Goal: Obtain resource: Download file/media

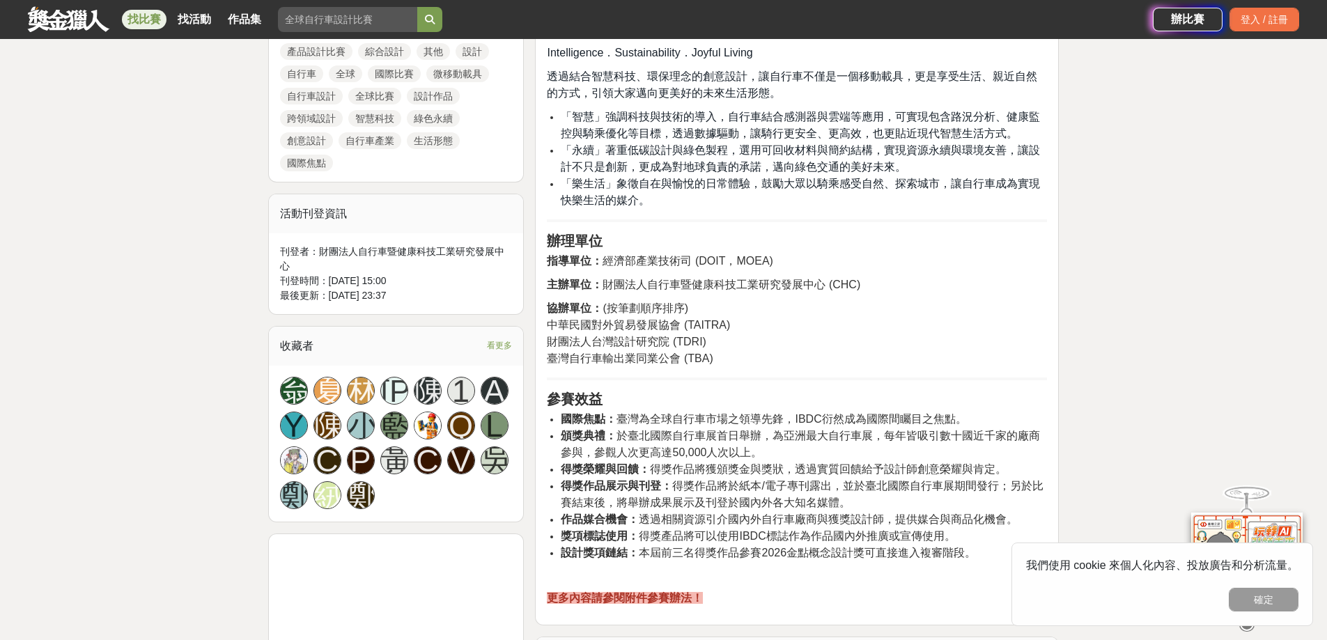
scroll to position [1045, 0]
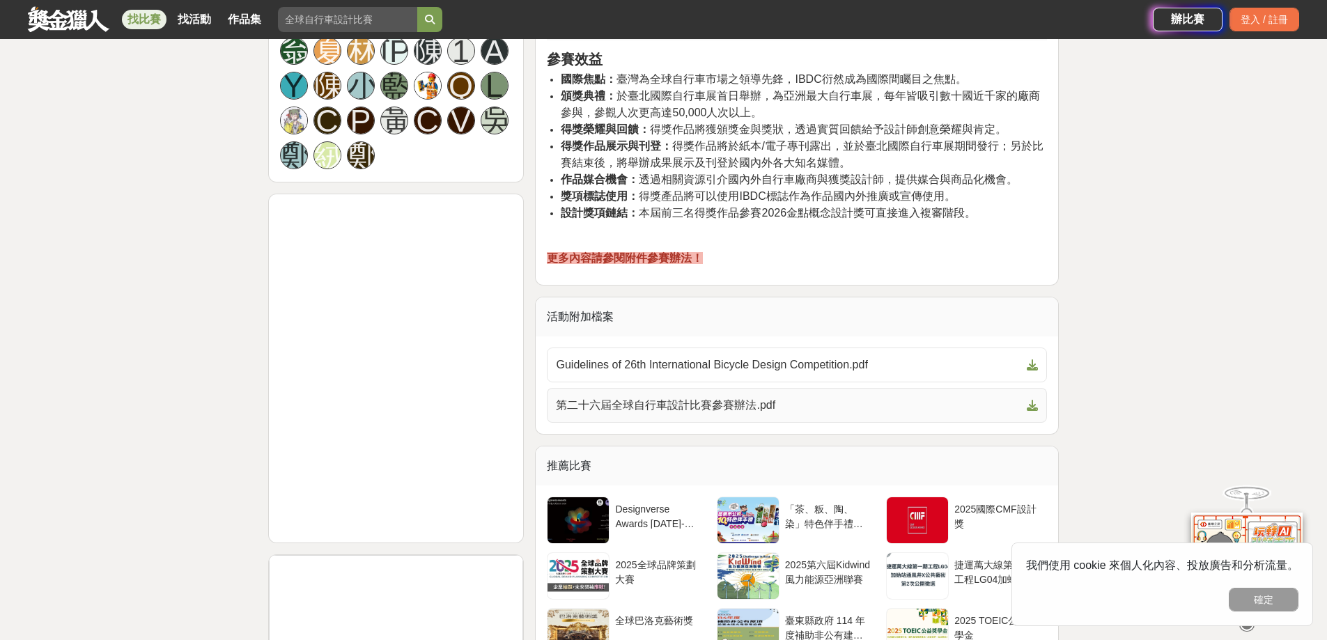
click at [657, 408] on span "第二十六屆全球自行車設計比賽參賽辦法.pdf" at bounding box center [788, 405] width 465 height 17
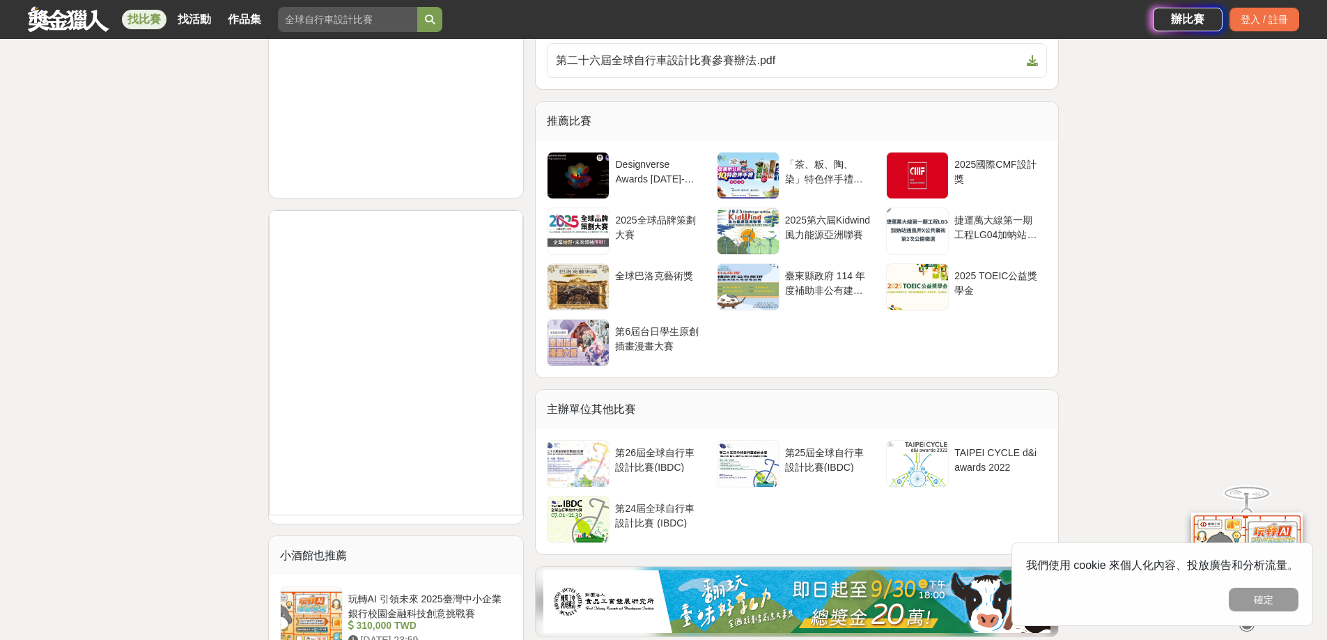
scroll to position [1393, 0]
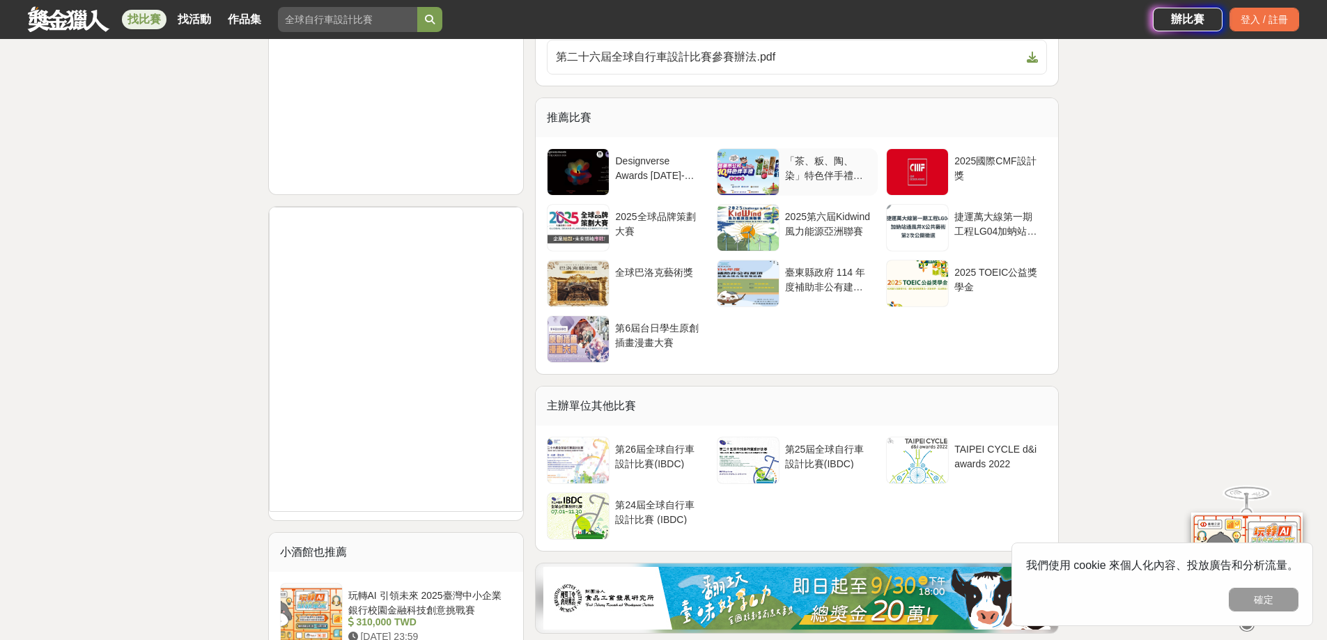
click at [759, 176] on div at bounding box center [747, 172] width 61 height 46
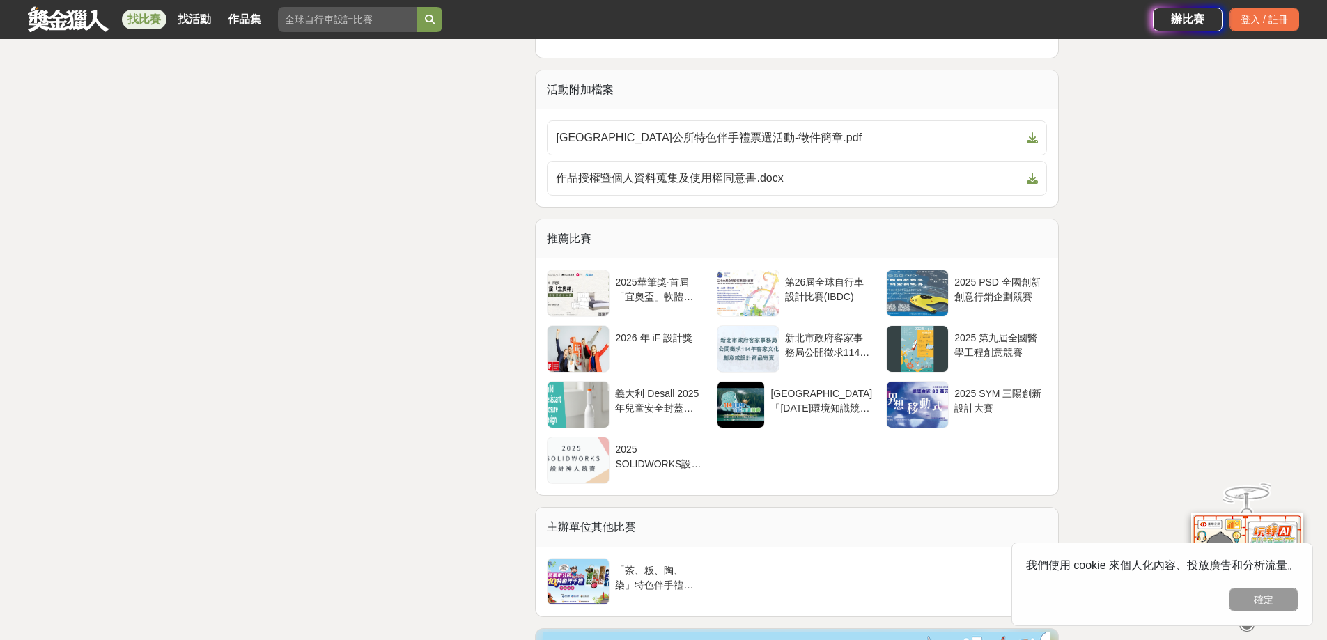
scroll to position [2995, 0]
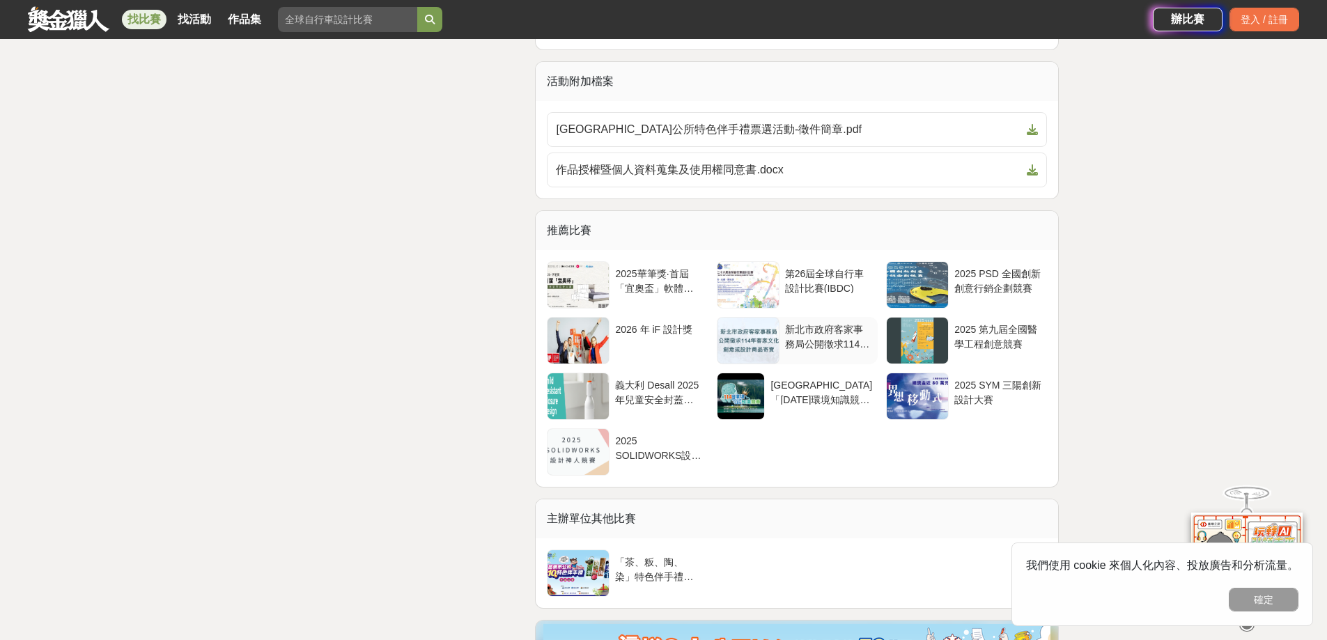
click at [838, 347] on div "新北市政府客家事務局公開徵求114年客家文化創意或設計商品寄賣" at bounding box center [828, 335] width 87 height 26
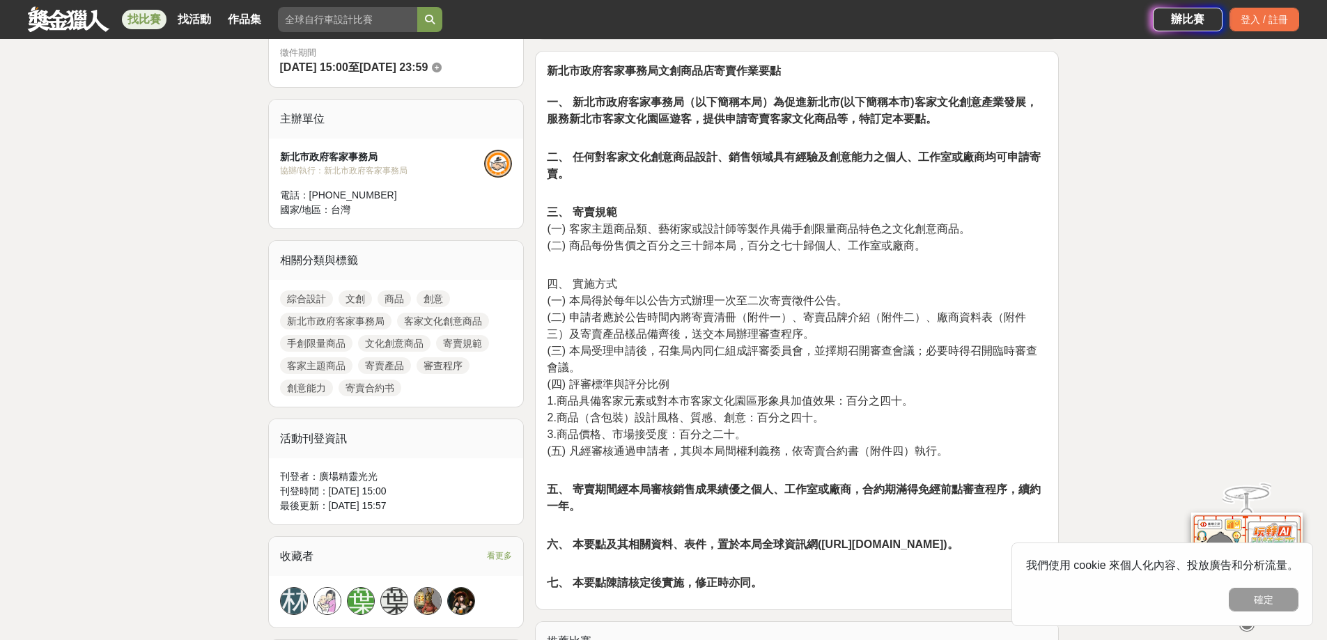
scroll to position [905, 0]
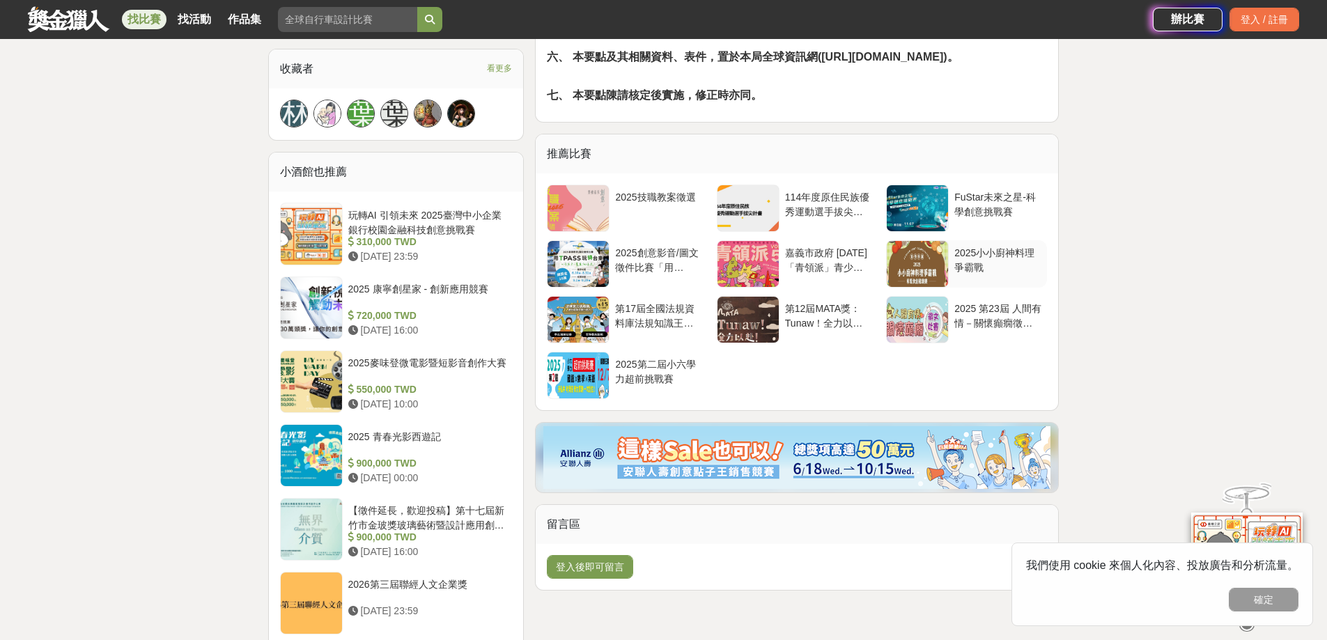
click at [1026, 254] on div "2025小小廚神料理爭霸戰" at bounding box center [997, 259] width 87 height 26
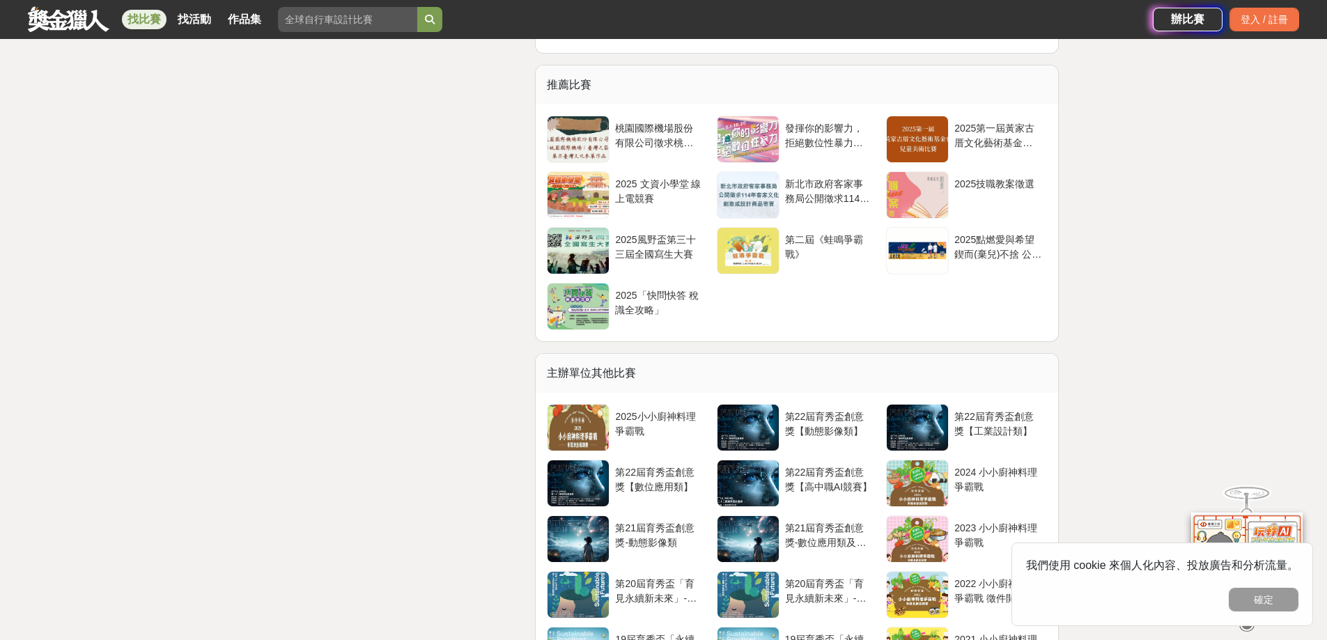
scroll to position [2577, 0]
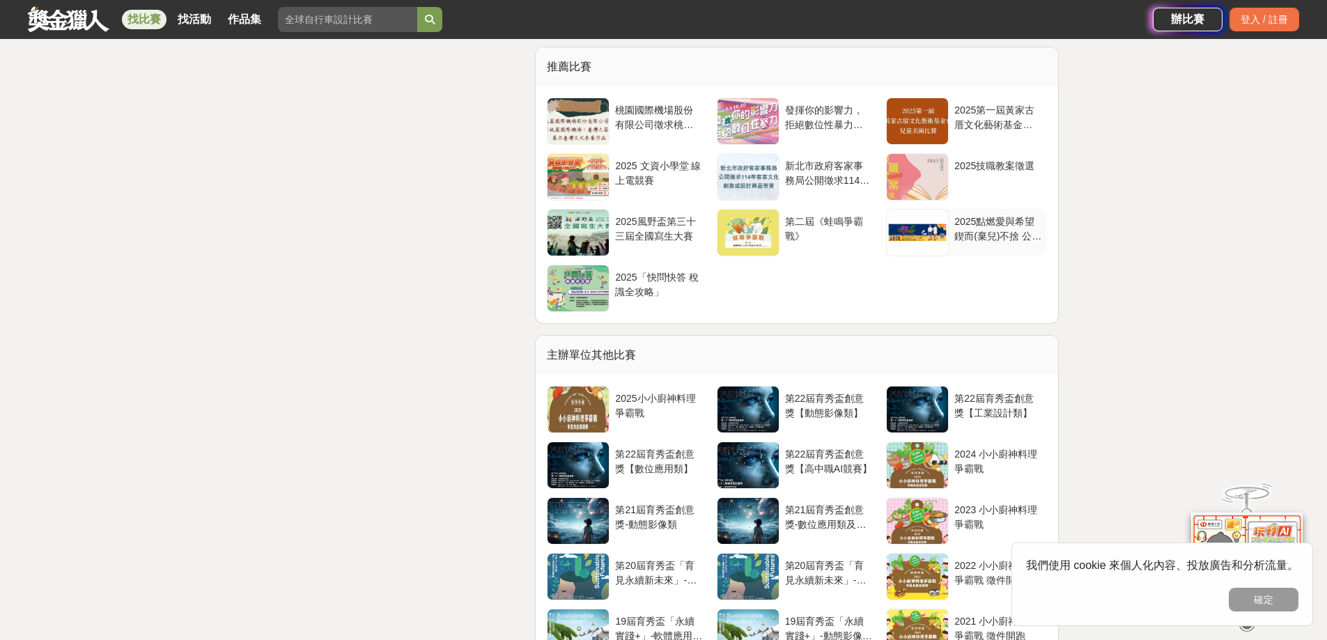
click at [1013, 241] on div "2025點燃愛與希望 鍥而(棄兒)不捨 公益路跑" at bounding box center [997, 228] width 87 height 26
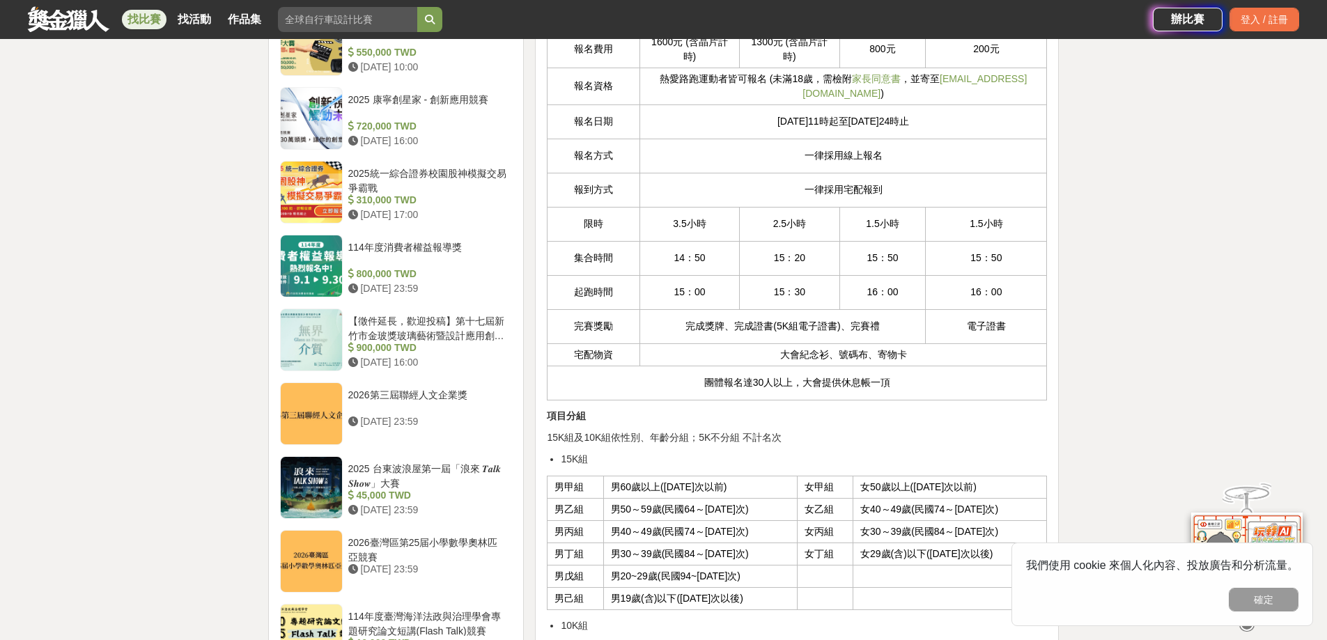
scroll to position [1323, 0]
